Goal: Browse casually

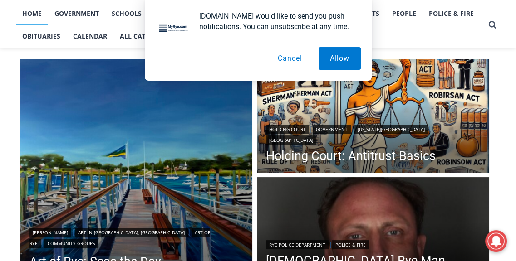
scroll to position [75, 0]
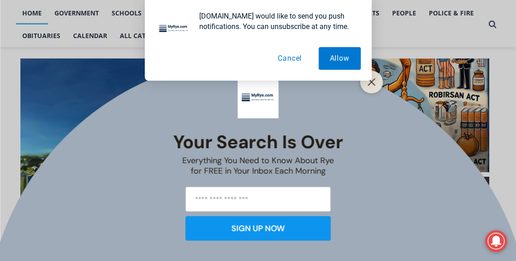
click at [289, 59] on button "Cancel" at bounding box center [289, 58] width 47 height 23
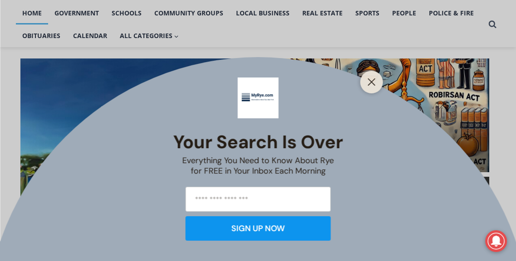
click at [370, 79] on icon "Close" at bounding box center [371, 82] width 8 height 8
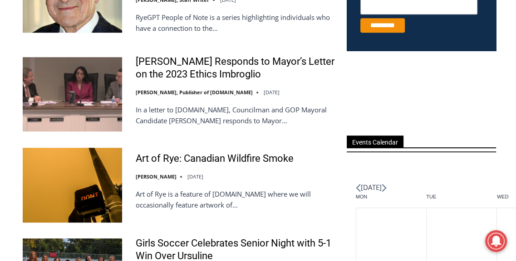
scroll to position [525, 0]
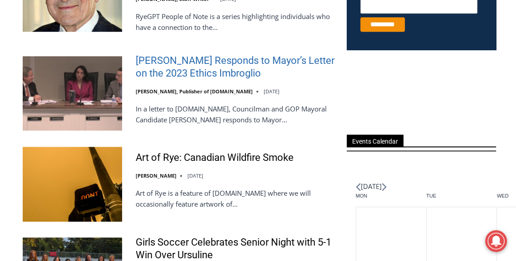
click at [226, 59] on link "Henderson Responds to Mayor’s Letter on the 2023 Ethics Imbroglio" at bounding box center [235, 67] width 199 height 26
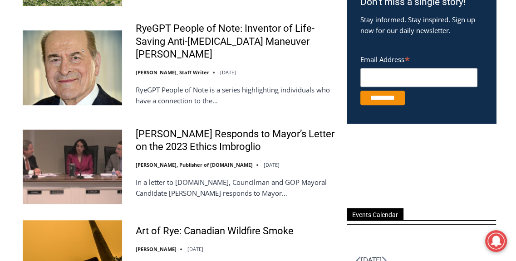
scroll to position [451, 0]
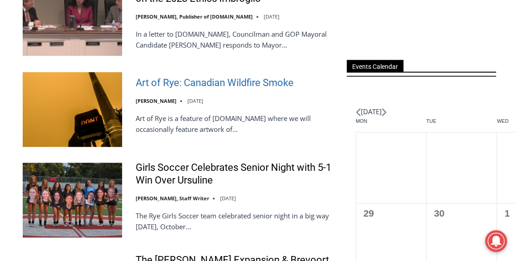
click at [191, 83] on link "Art of Rye: Canadian Wildfire Smoke" at bounding box center [215, 83] width 158 height 13
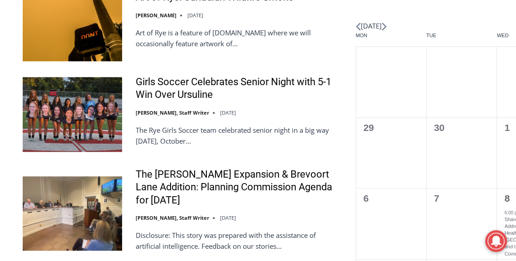
scroll to position [687, 0]
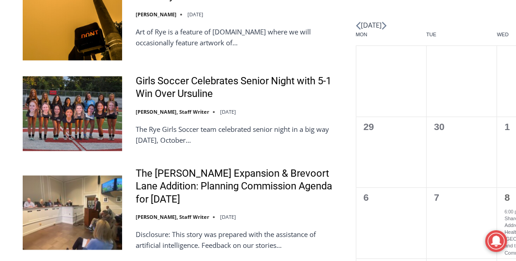
click at [68, 114] on img at bounding box center [72, 113] width 99 height 74
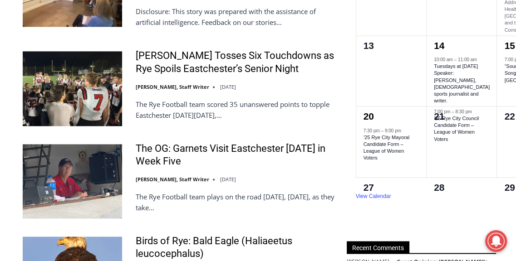
scroll to position [911, 0]
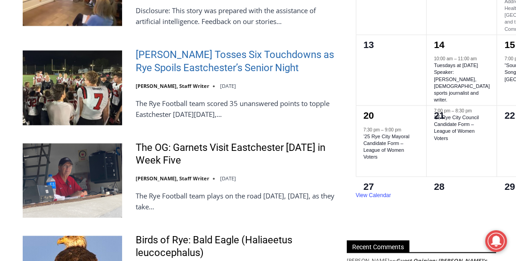
click at [156, 54] on link "Miller Tosses Six Touchdowns as Rye Spoils Eastchester’s Senior Night" at bounding box center [235, 62] width 199 height 26
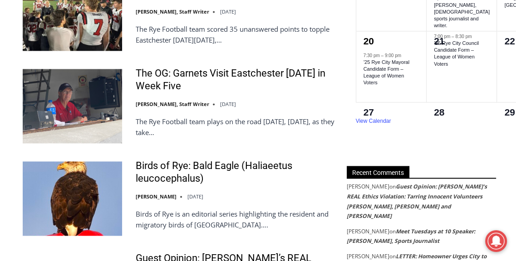
scroll to position [986, 0]
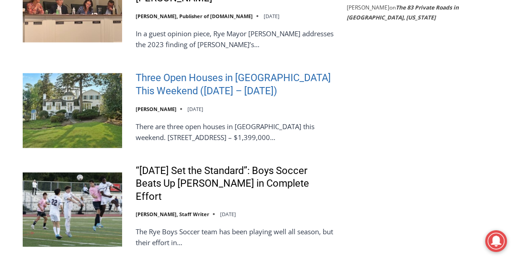
click at [169, 71] on link "Three Open Houses in Rye This Weekend (October 11 – 12)" at bounding box center [235, 84] width 199 height 26
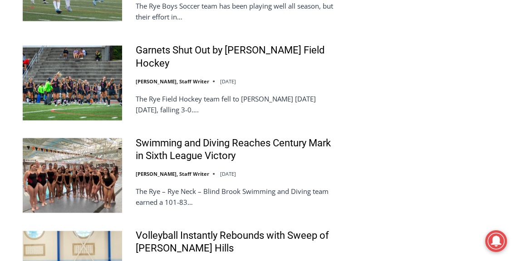
scroll to position [1511, 0]
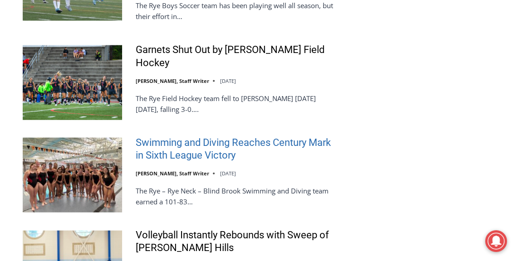
click at [207, 137] on link "Swimming and Diving Reaches Century Mark in Sixth League Victory" at bounding box center [235, 150] width 199 height 26
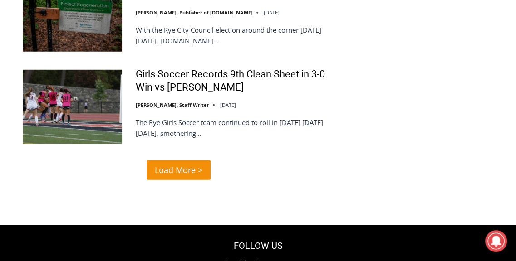
scroll to position [1963, 0]
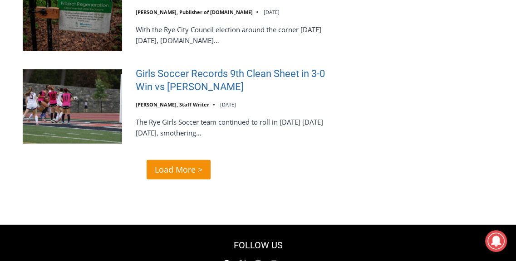
click at [166, 68] on link "Girls Soccer Records 9th Clean Sheet in 3-0 Win vs Harrison" at bounding box center [235, 81] width 199 height 26
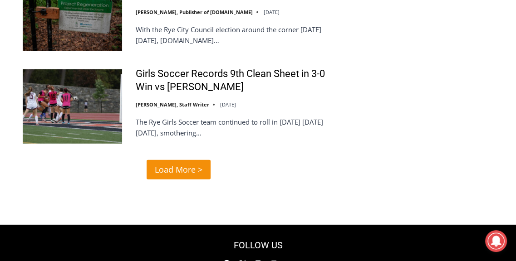
click at [172, 163] on span "Load More >" at bounding box center [179, 169] width 48 height 13
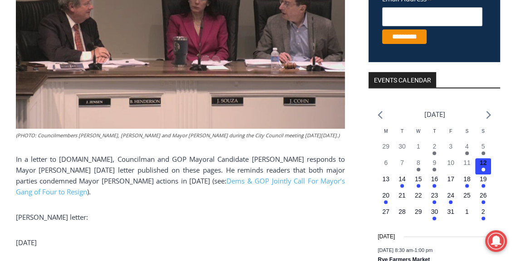
scroll to position [279, 0]
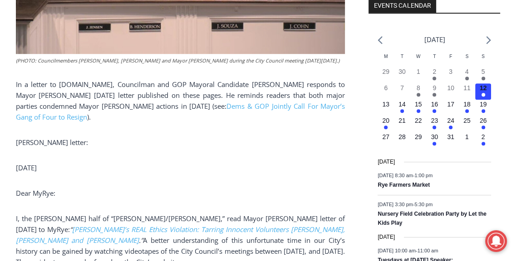
scroll to position [353, 0]
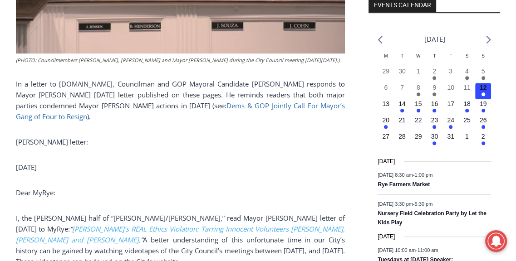
click at [265, 106] on link "Dems & GOP Jointly Call For Mayor’s Gang of Four to Resign" at bounding box center [180, 111] width 329 height 20
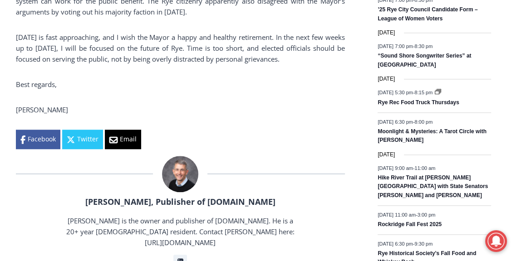
scroll to position [651, 0]
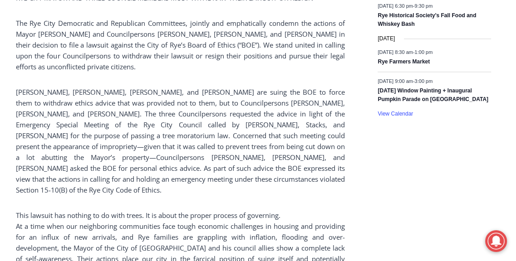
scroll to position [814, 0]
click at [394, 113] on link "View Calendar" at bounding box center [394, 113] width 35 height 7
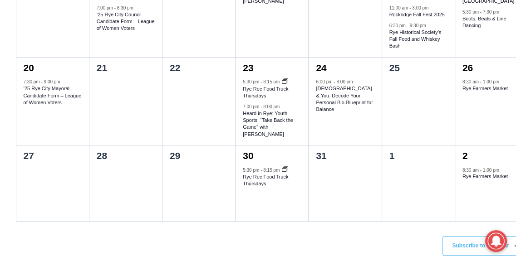
scroll to position [452, 0]
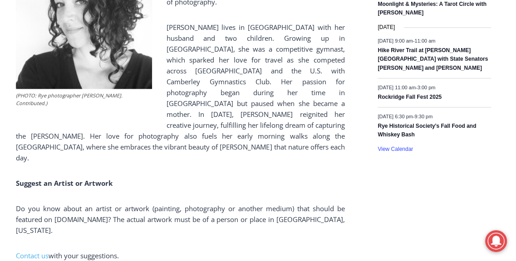
scroll to position [779, 0]
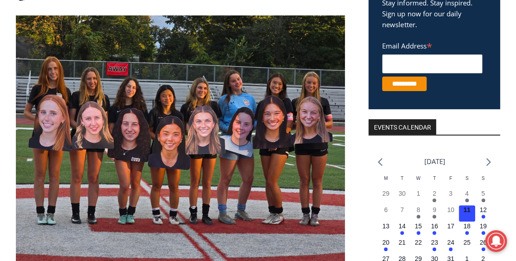
scroll to position [230, 0]
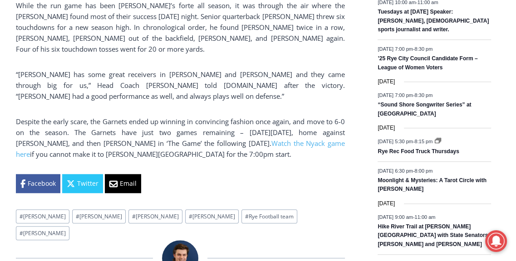
scroll to position [602, 0]
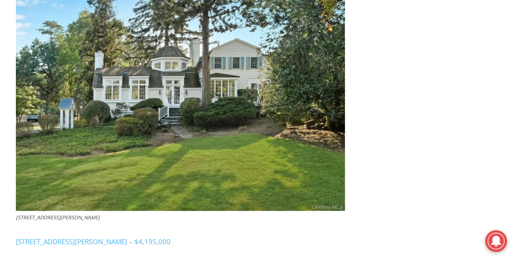
scroll to position [960, 0]
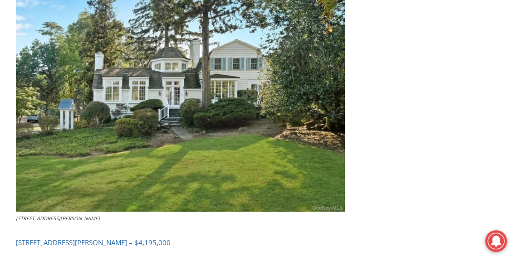
click at [78, 238] on link "162 Kirby Lane, Rye – $4,195,000" at bounding box center [93, 242] width 155 height 9
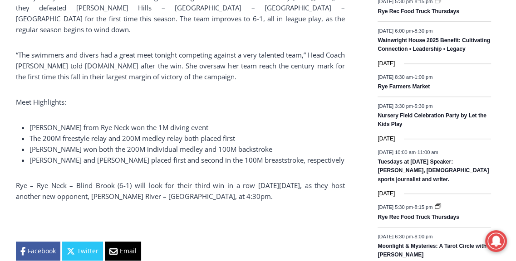
scroll to position [528, 0]
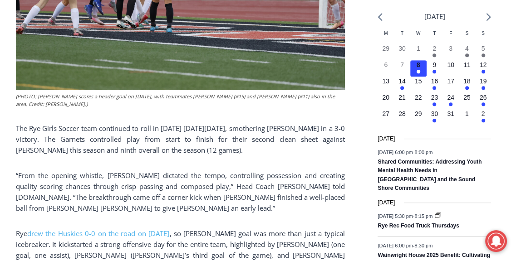
scroll to position [377, 0]
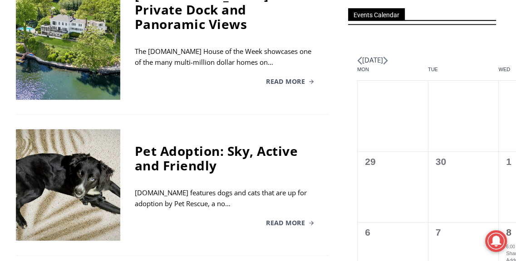
scroll to position [448, 0]
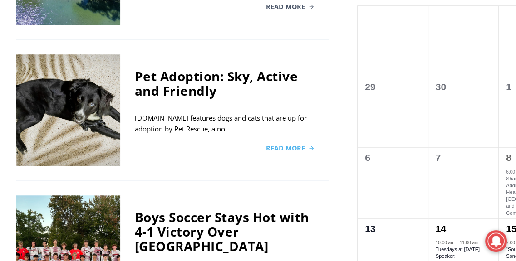
click at [280, 145] on span "Read More" at bounding box center [285, 148] width 39 height 6
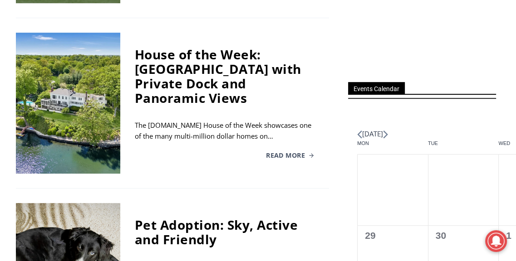
scroll to position [373, 0]
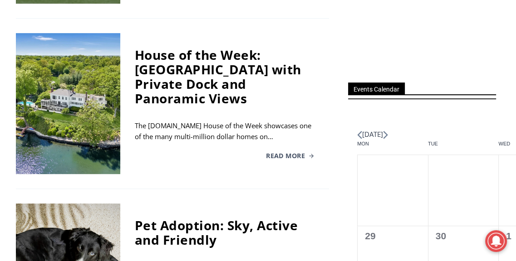
click at [189, 56] on div "House of the Week: [GEOGRAPHIC_DATA] with Private Dock and Panoramic Views" at bounding box center [225, 77] width 180 height 58
click at [273, 155] on span "Read More" at bounding box center [285, 156] width 39 height 6
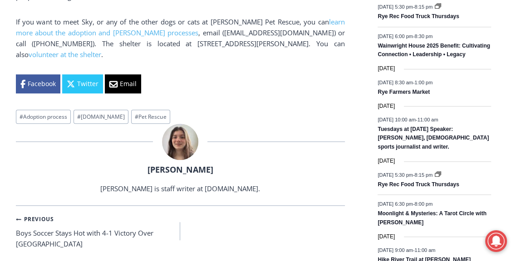
scroll to position [587, 0]
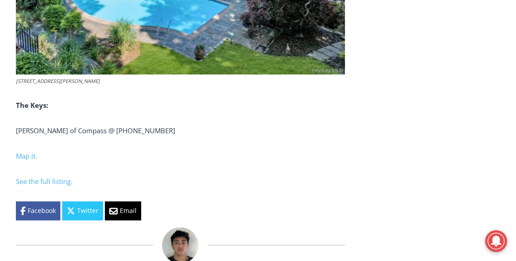
scroll to position [3535, 0]
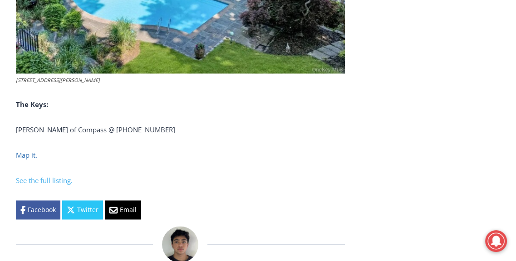
click at [24, 160] on span "Map it." at bounding box center [26, 155] width 21 height 9
click at [54, 185] on span "See the full listing." at bounding box center [44, 180] width 57 height 9
